Goal: Contribute content: Contribute content

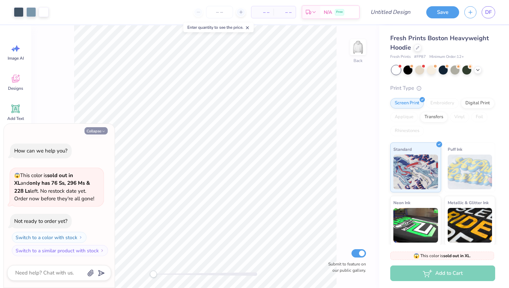
click at [101, 130] on icon "button" at bounding box center [103, 131] width 4 height 4
type textarea "x"
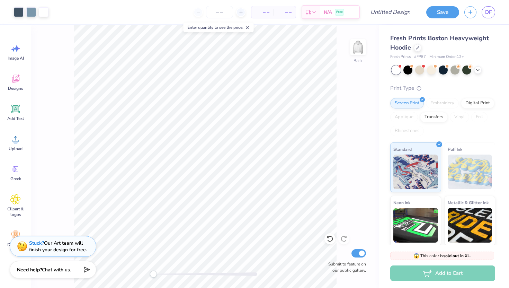
click at [249, 29] on icon at bounding box center [247, 27] width 5 height 5
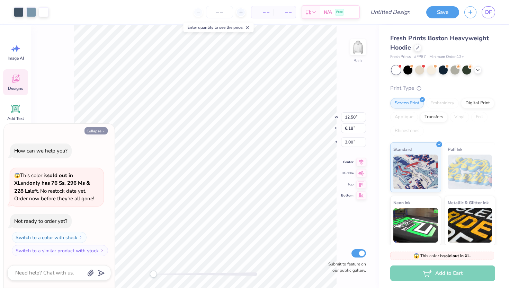
click at [98, 129] on button "Collapse" at bounding box center [96, 130] width 23 height 7
type textarea "x"
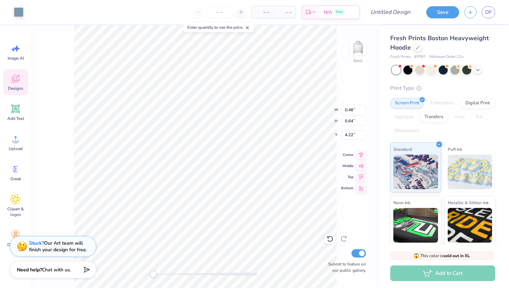
type input "0.48"
type input "0.64"
type input "4.22"
click at [248, 29] on icon at bounding box center [247, 27] width 5 height 5
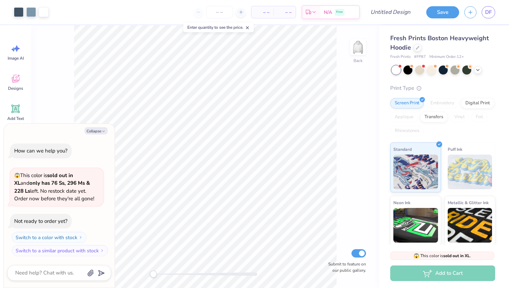
type textarea "x"
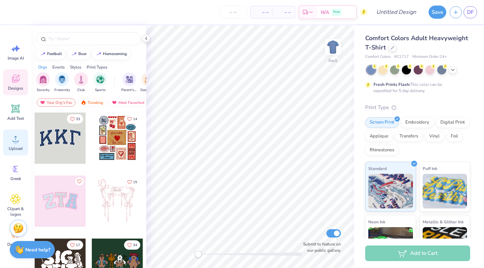
click at [19, 148] on span "Upload" at bounding box center [16, 149] width 14 height 6
click at [394, 48] on div at bounding box center [393, 47] width 8 height 8
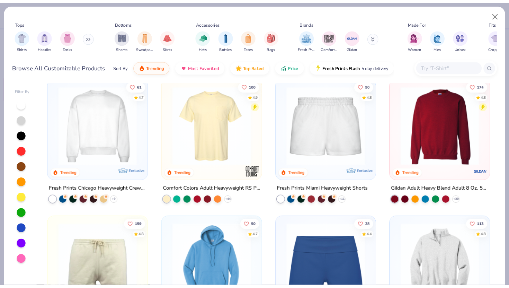
scroll to position [395, 0]
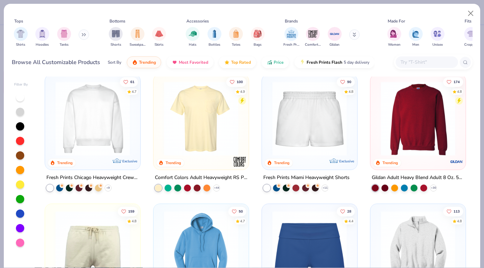
click at [438, 118] on img at bounding box center [417, 118] width 81 height 74
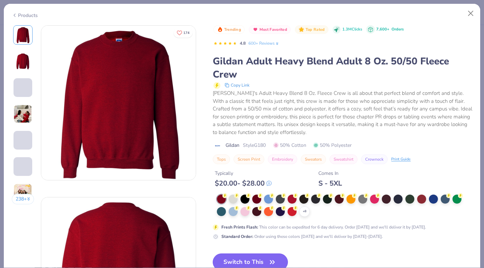
click at [265, 258] on button "Switch to This" at bounding box center [250, 262] width 75 height 17
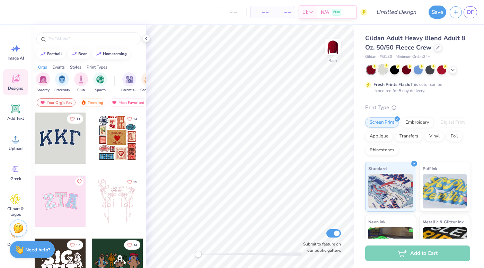
click at [382, 70] on div at bounding box center [382, 69] width 9 height 9
click at [393, 70] on div at bounding box center [394, 69] width 9 height 9
click at [408, 72] on div at bounding box center [406, 69] width 9 height 9
click at [452, 71] on icon at bounding box center [453, 70] width 6 height 6
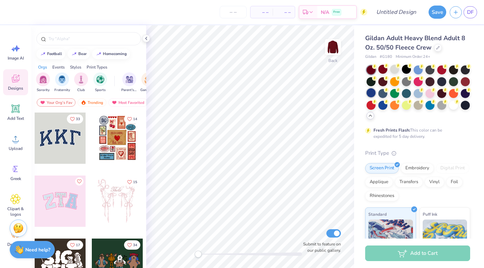
click at [372, 95] on div at bounding box center [370, 92] width 9 height 9
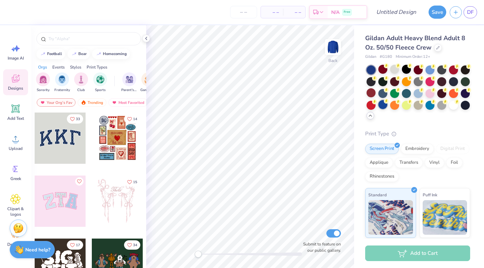
click at [381, 103] on div at bounding box center [382, 104] width 9 height 9
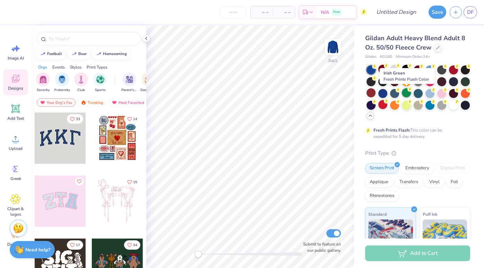
click at [410, 91] on circle at bounding box center [409, 89] width 5 height 5
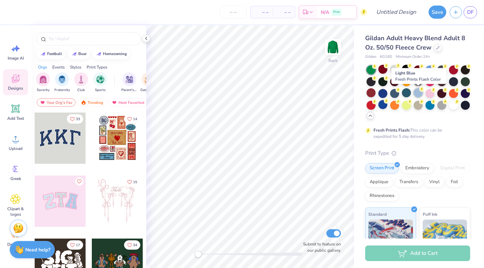
click at [421, 91] on circle at bounding box center [421, 89] width 5 height 5
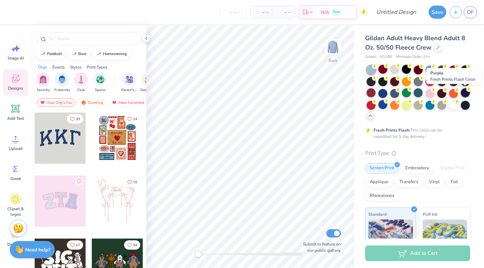
click at [467, 93] on div at bounding box center [465, 92] width 9 height 9
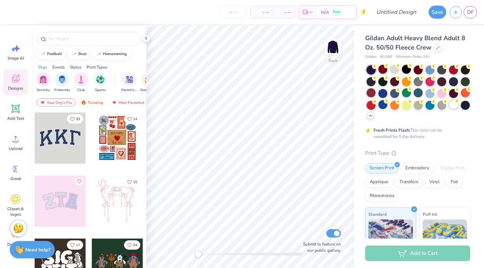
click at [454, 106] on div at bounding box center [453, 104] width 9 height 9
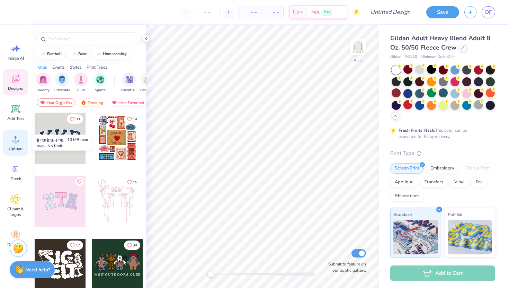
click at [14, 149] on span "Upload" at bounding box center [16, 149] width 14 height 6
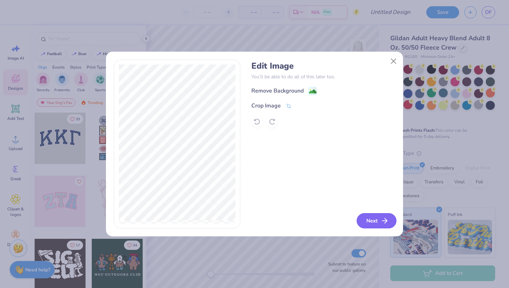
click at [375, 222] on button "Next" at bounding box center [377, 220] width 40 height 15
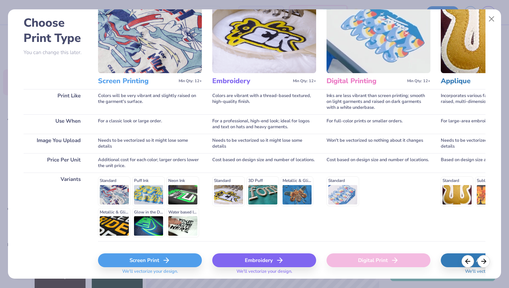
scroll to position [57, 0]
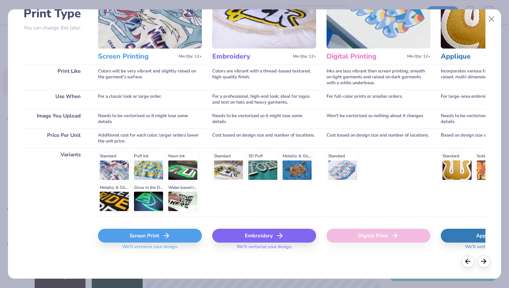
click at [152, 237] on div "Screen Print" at bounding box center [150, 236] width 104 height 14
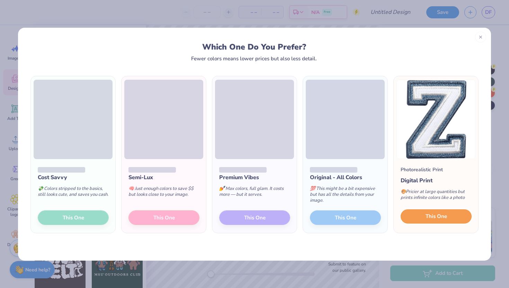
click at [441, 214] on span "This One" at bounding box center [436, 216] width 21 height 8
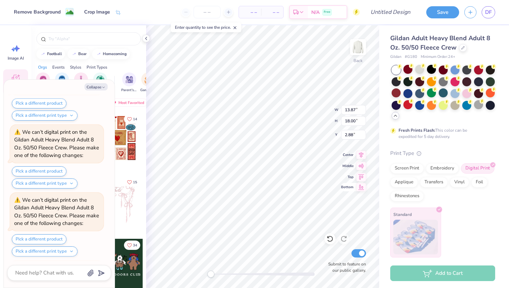
scroll to position [130, 0]
click at [105, 85] on button "Collapse" at bounding box center [96, 86] width 23 height 7
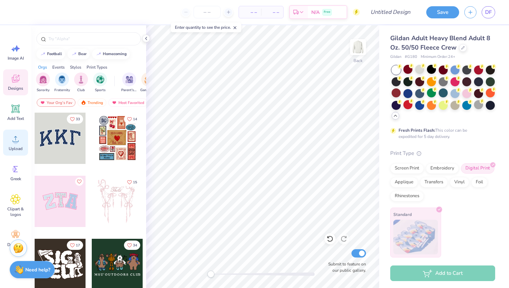
click at [15, 149] on span "Upload" at bounding box center [16, 149] width 14 height 6
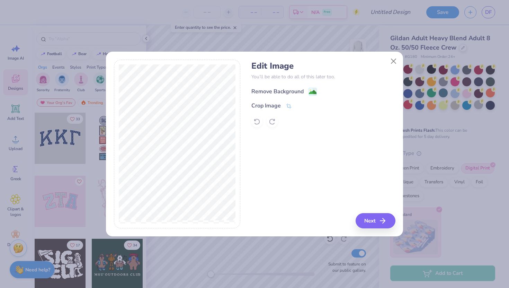
click at [286, 87] on div "Remove Background" at bounding box center [277, 91] width 52 height 8
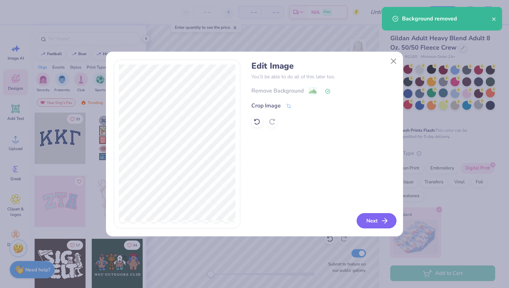
click at [368, 224] on button "Next" at bounding box center [377, 220] width 40 height 15
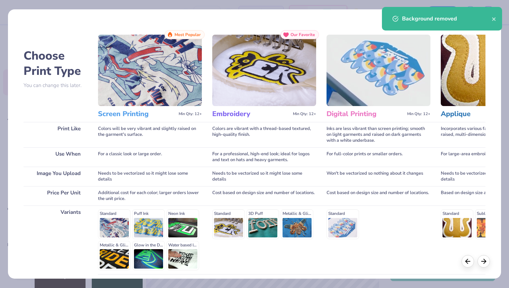
scroll to position [57, 0]
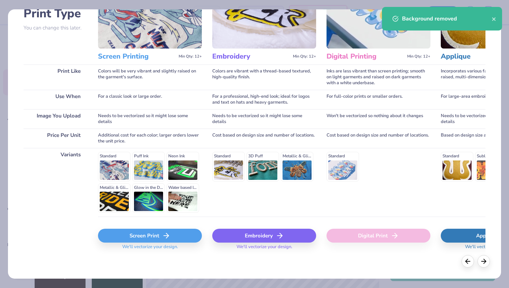
click at [176, 234] on div "Screen Print" at bounding box center [150, 236] width 104 height 14
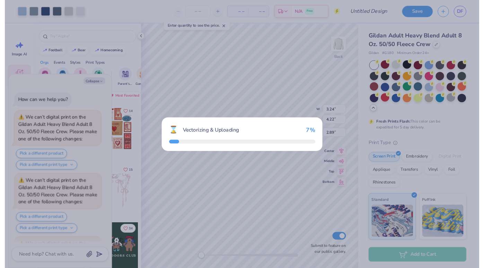
scroll to position [187, 0]
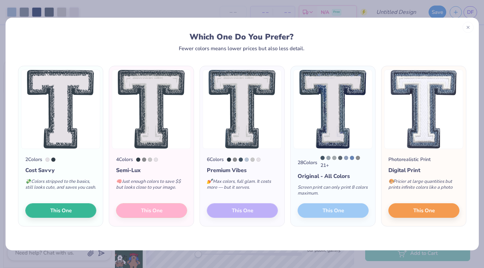
click at [335, 208] on div "28 Colors 21 + Original - All Colors Screen print can only print 8 colors maxim…" at bounding box center [333, 187] width 85 height 77
click at [335, 212] on div "28 Colors 21 + Original - All Colors Screen print can only print 8 colors maxim…" at bounding box center [333, 187] width 85 height 77
click at [402, 213] on button "This One" at bounding box center [423, 209] width 71 height 15
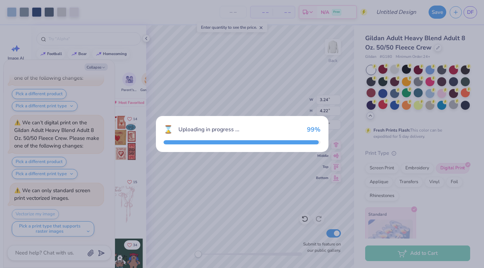
scroll to position [391, 0]
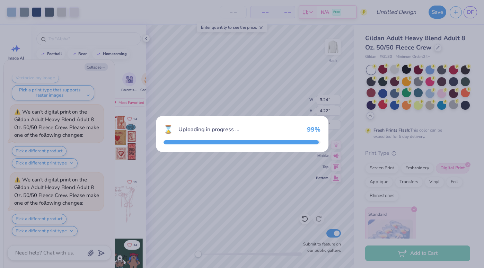
type textarea "x"
type input "15.00"
type input "17.74"
type input "3.01"
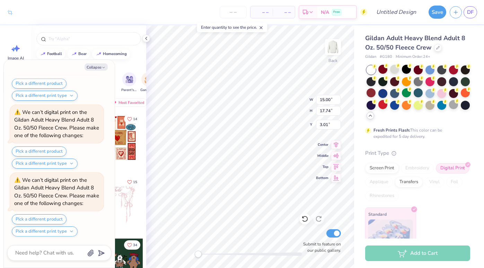
click at [247, 157] on div "Back W 15.00 15.00 " H 17.74 17.74 " Y 3.01 3.01 " Center Middle Top Bottom Sub…" at bounding box center [250, 146] width 208 height 243
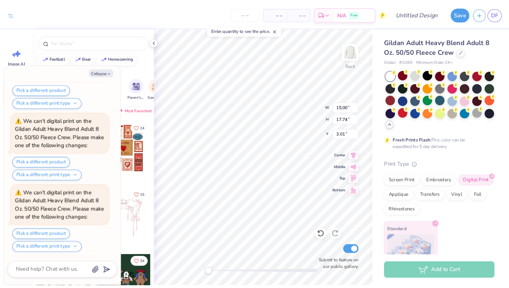
scroll to position [730, 0]
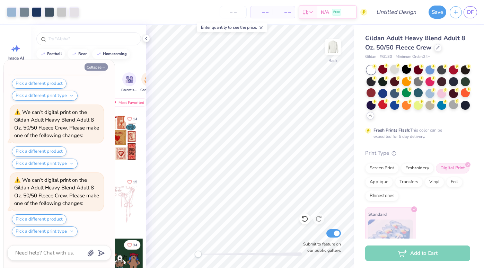
click at [95, 65] on button "Collapse" at bounding box center [96, 66] width 23 height 7
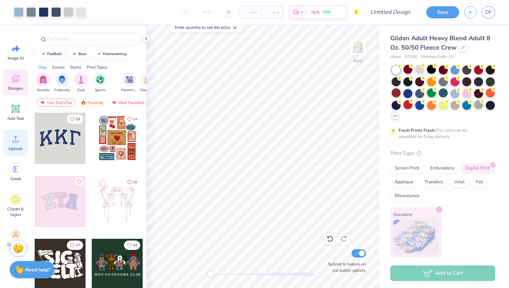
click at [18, 146] on span "Upload" at bounding box center [16, 149] width 14 height 6
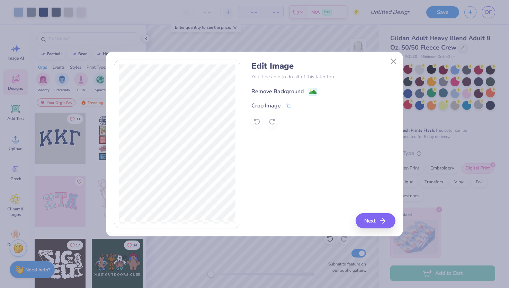
click at [286, 87] on div "Remove Background" at bounding box center [283, 91] width 65 height 9
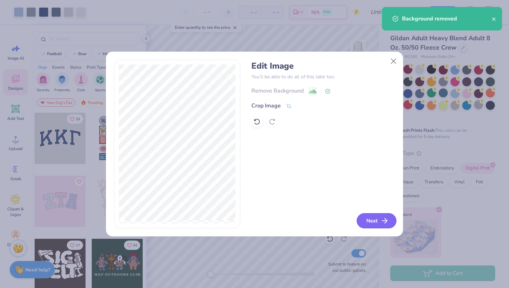
click at [383, 221] on line "button" at bounding box center [384, 221] width 5 height 0
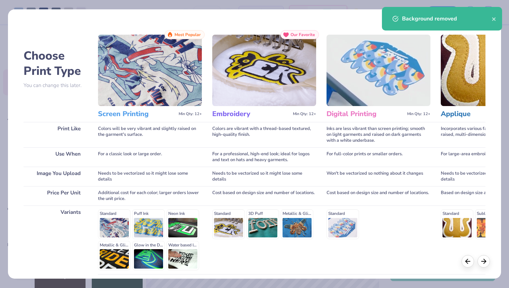
scroll to position [57, 0]
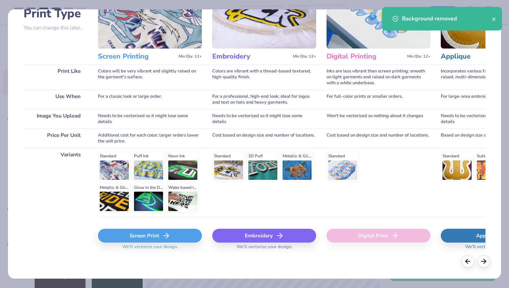
click at [158, 233] on div "Screen Print" at bounding box center [150, 236] width 104 height 14
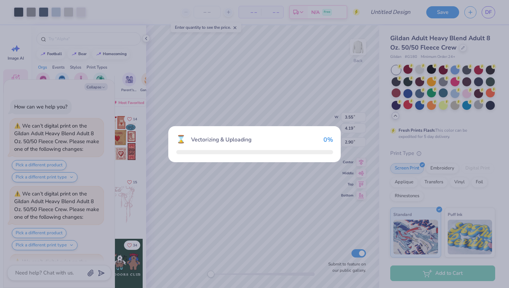
type textarea "x"
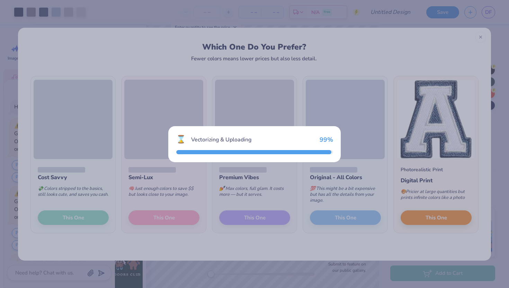
scroll to position [857, 0]
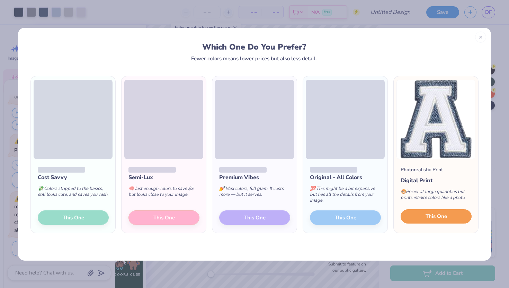
click at [457, 219] on button "This One" at bounding box center [436, 216] width 71 height 15
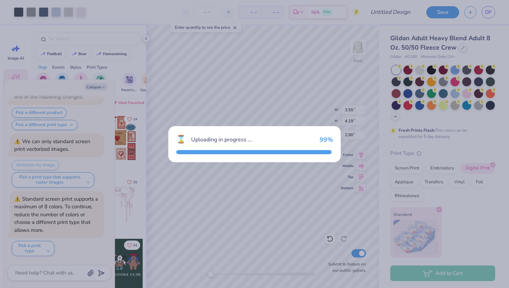
type textarea "x"
type input "6.86"
type input "7.53"
type input "8.11"
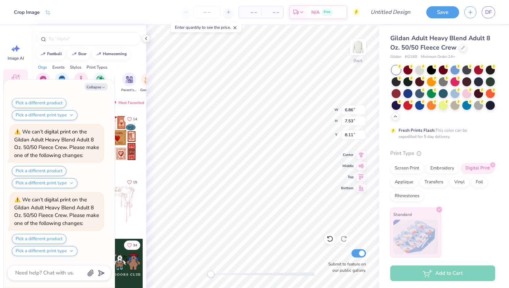
scroll to position [1128, 0]
type textarea "x"
type input "3.55"
type input "4.19"
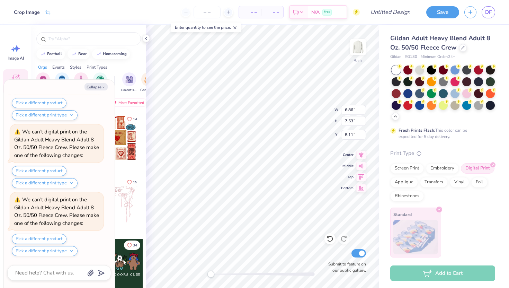
type input "2.90"
type textarea "x"
type input "4.05"
type input "4.45"
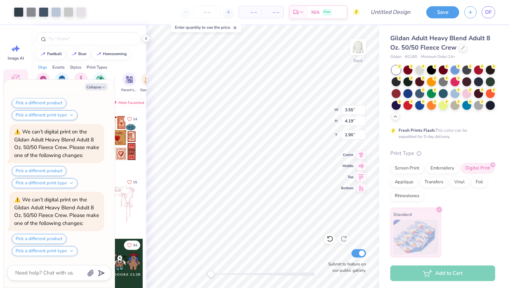
type input "7.43"
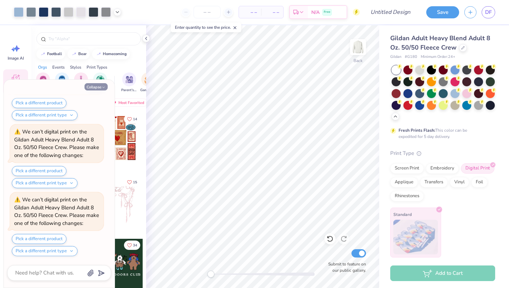
click at [107, 85] on button "Collapse" at bounding box center [96, 86] width 23 height 7
type textarea "x"
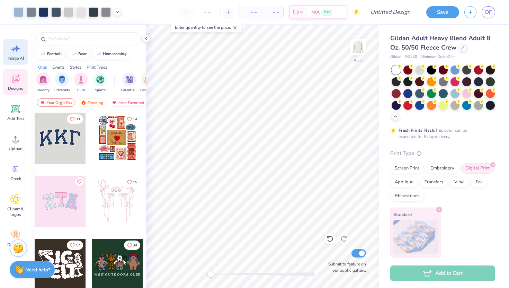
click at [14, 56] on span "Image AI" at bounding box center [16, 58] width 16 height 6
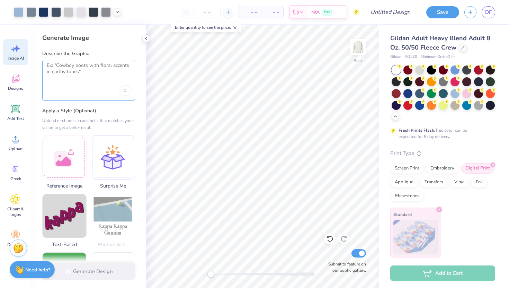
click at [74, 71] on textarea at bounding box center [89, 70] width 84 height 17
click at [122, 90] on div "Upload image" at bounding box center [125, 90] width 11 height 11
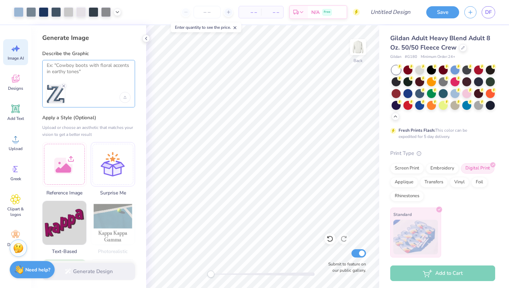
click at [92, 69] on textarea at bounding box center [89, 70] width 84 height 17
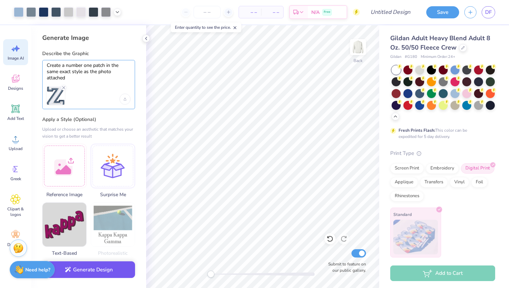
type textarea "Create a number one patch in the same exact style as the photo attached"
click at [114, 267] on button "Generate Design" at bounding box center [88, 269] width 93 height 17
